Goal: Task Accomplishment & Management: Manage account settings

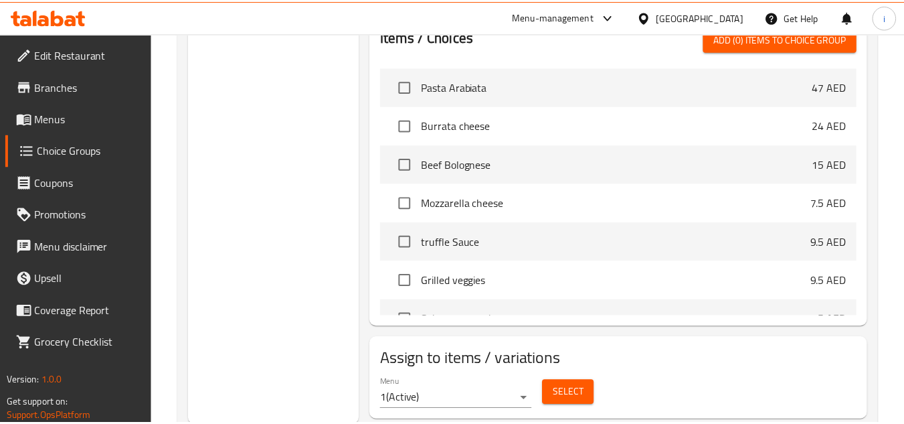
scroll to position [937, 0]
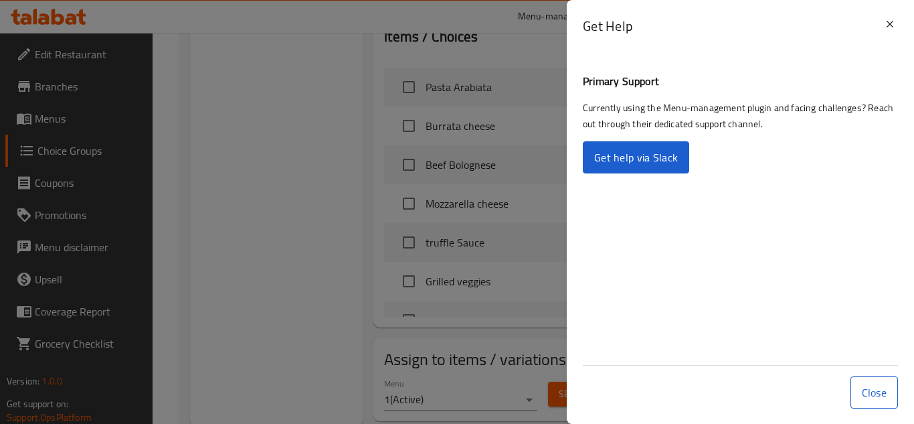
click at [699, 11] on div "Get Help" at bounding box center [740, 31] width 347 height 62
click at [894, 28] on icon at bounding box center [890, 24] width 16 height 16
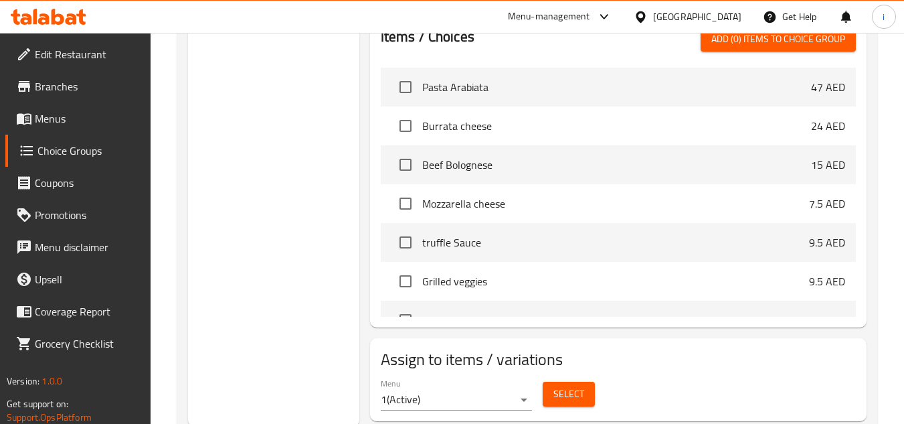
click at [690, 14] on div "United Arab Emirates" at bounding box center [697, 16] width 88 height 15
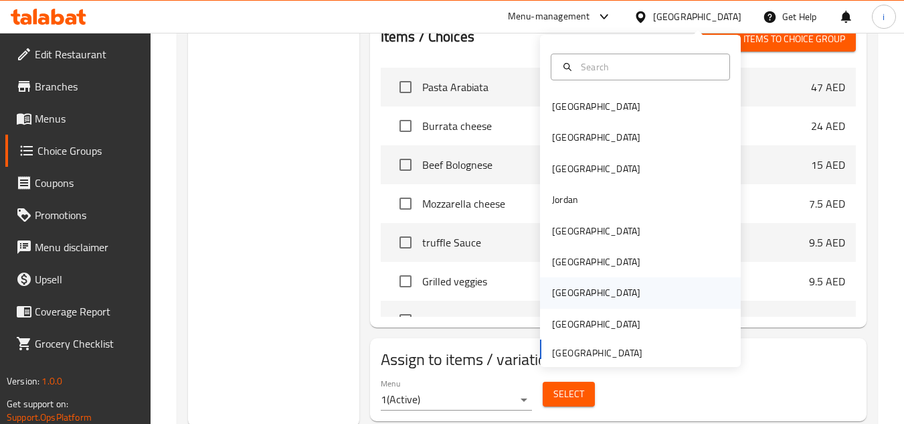
click at [562, 296] on div "[GEOGRAPHIC_DATA]" at bounding box center [596, 292] width 88 height 15
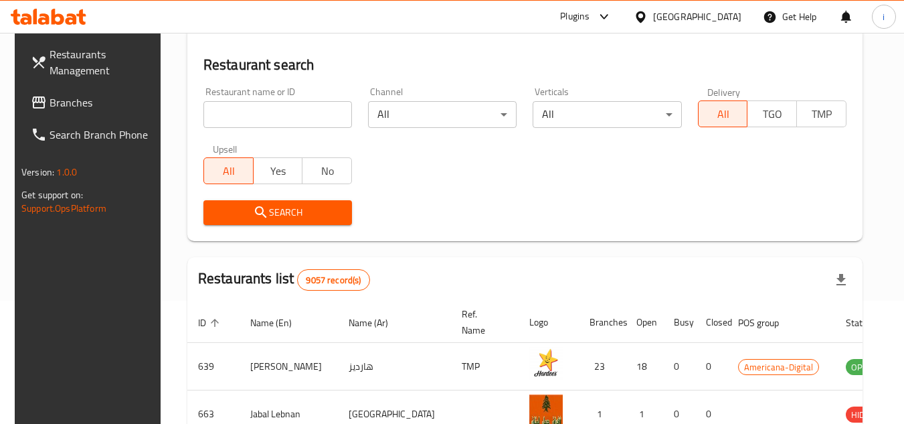
scroll to position [601, 0]
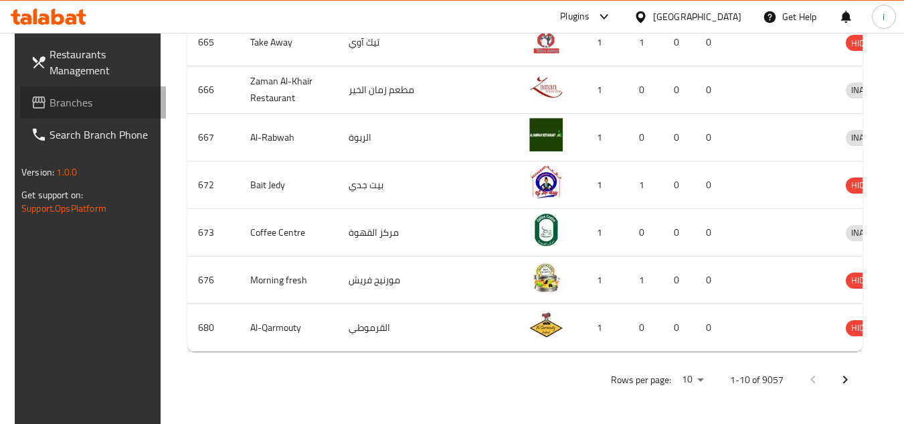
click at [70, 100] on span "Branches" at bounding box center [103, 102] width 106 height 16
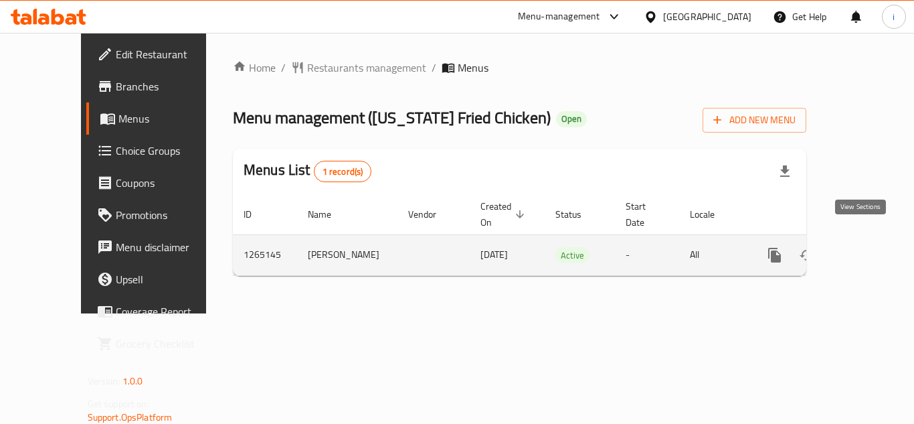
click at [866, 247] on icon "enhanced table" at bounding box center [871, 255] width 16 height 16
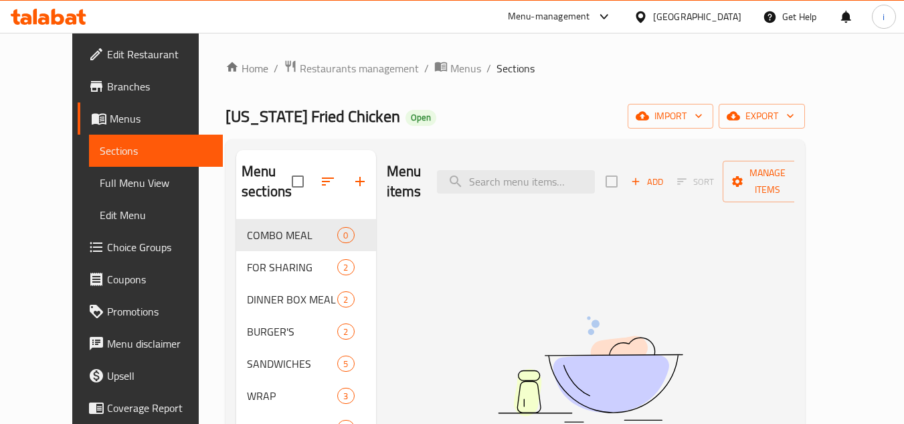
click at [107, 250] on span "Choice Groups" at bounding box center [160, 247] width 106 height 16
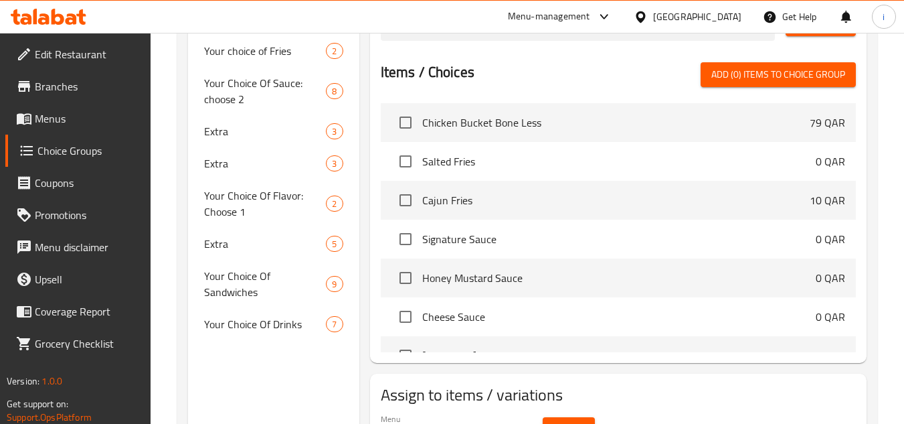
scroll to position [335, 0]
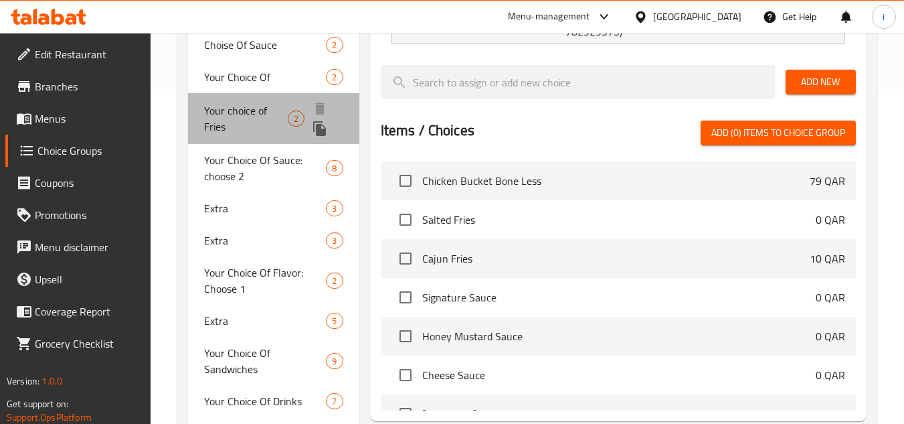
click at [252, 116] on span "Your choice of Fries" at bounding box center [246, 118] width 84 height 32
type input "Your choice of Fries"
type input "اختيارك من بطاطس مقلية"
type input "1"
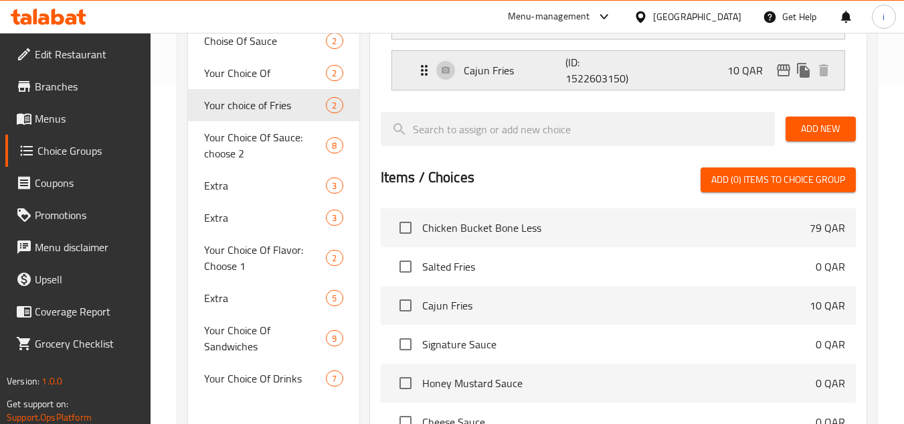
scroll to position [468, 0]
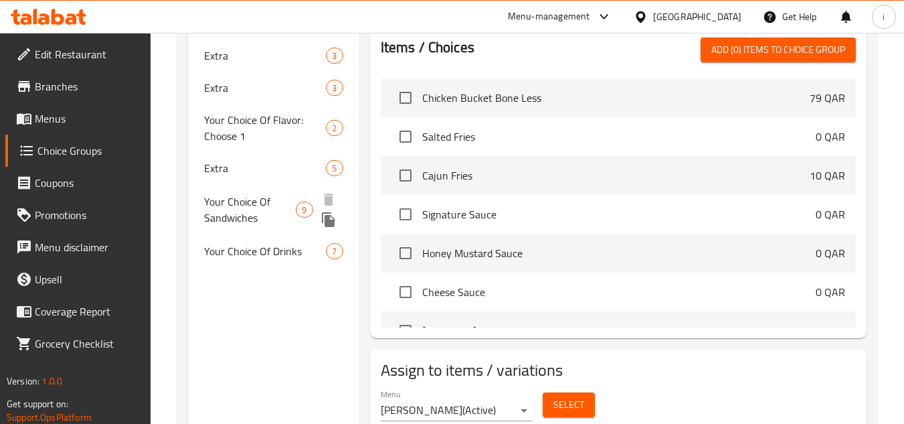
click at [251, 203] on span "Your Choice Of Sandwiches" at bounding box center [250, 209] width 92 height 32
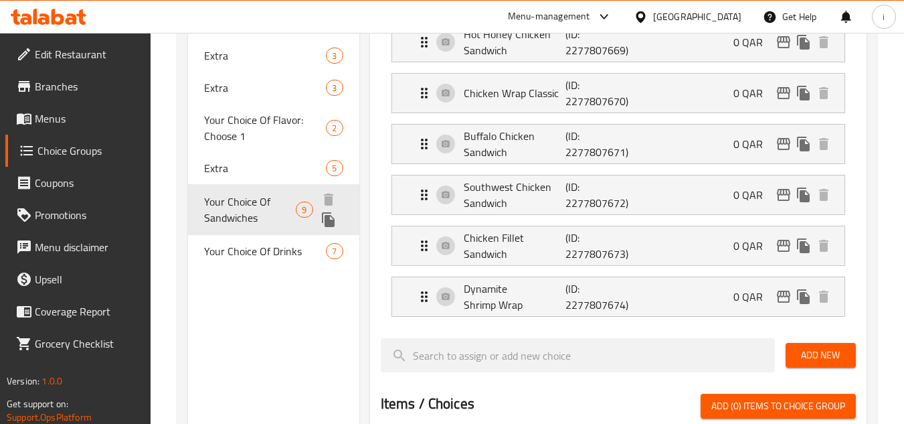
type input "Your Choice Of Sandwiches"
type input "اختيارك من سندويشات"
click at [272, 242] on span "Your Choice Of Drinks" at bounding box center [247, 258] width 86 height 32
type input "Your Choice Of Drinks"
type input "اختيارك من مشروبات"
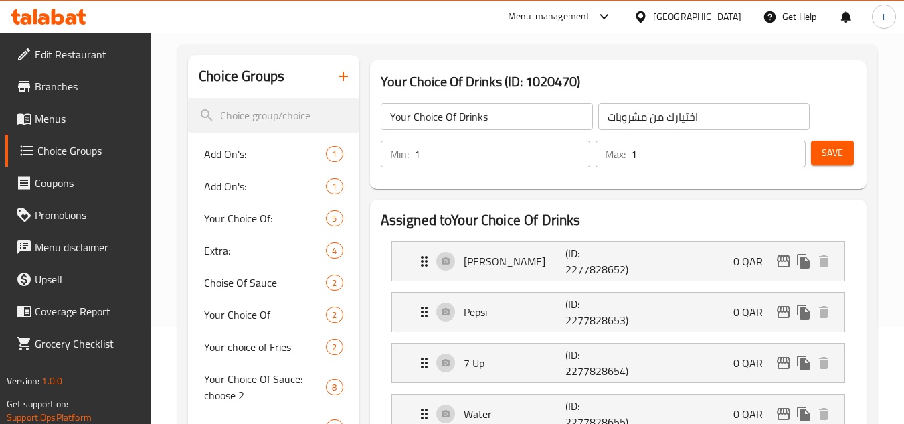
scroll to position [67, 0]
